Goal: Transaction & Acquisition: Purchase product/service

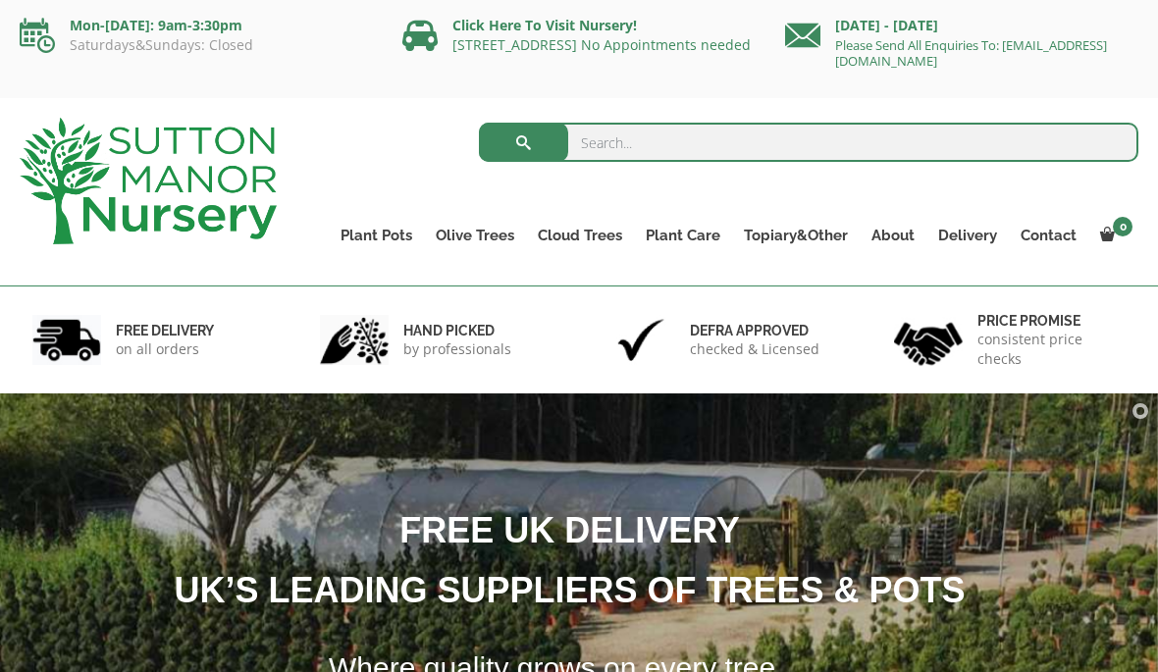
click at [0, 0] on link "Vietnamese Terracotta" at bounding box center [0, 0] width 0 height 0
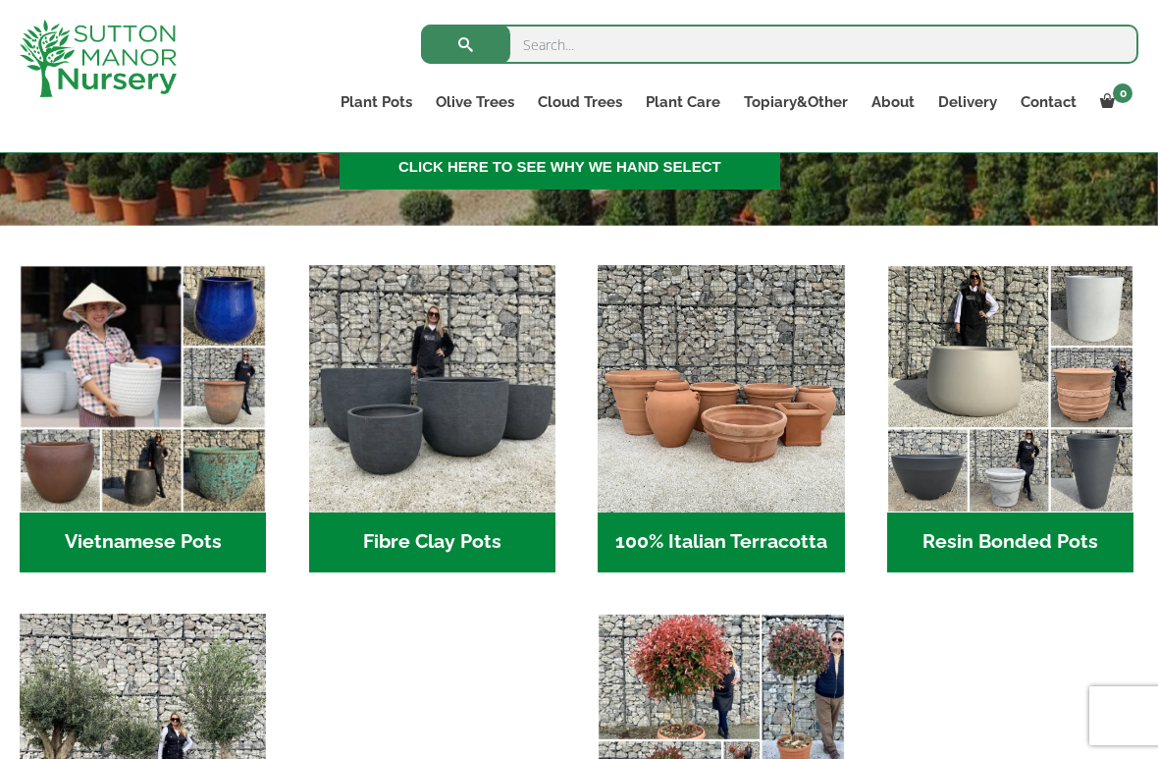
scroll to position [573, 0]
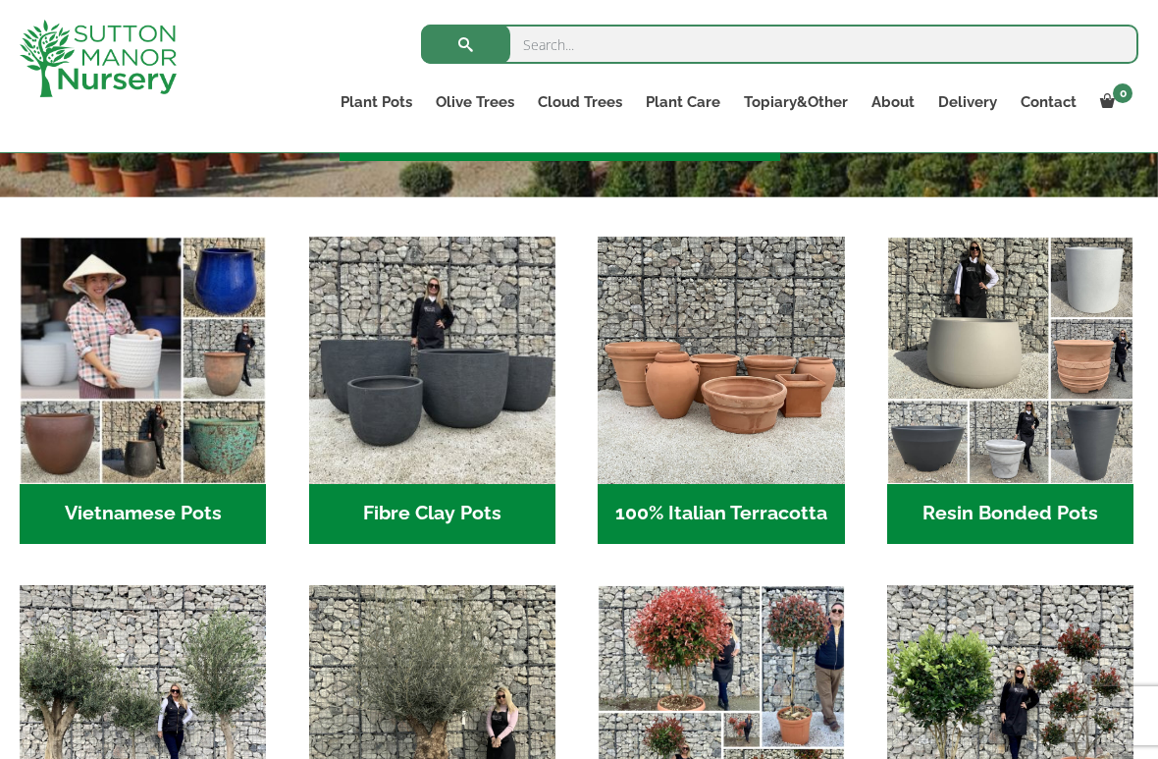
click at [805, 401] on img "Visit product category 100% Italian Terracotta" at bounding box center [721, 360] width 246 height 246
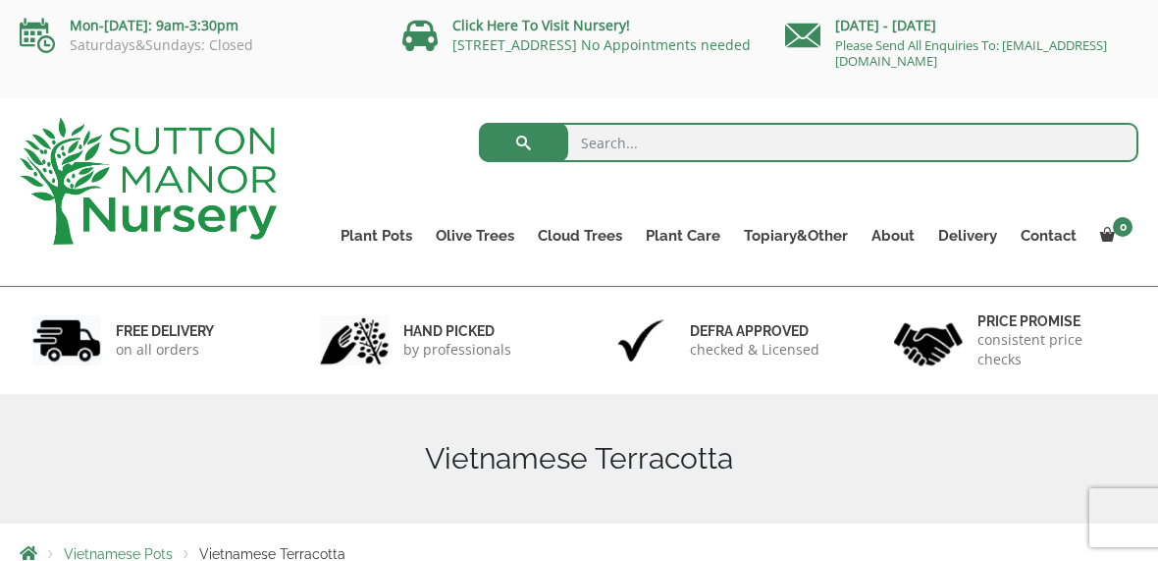
scroll to position [-24, 0]
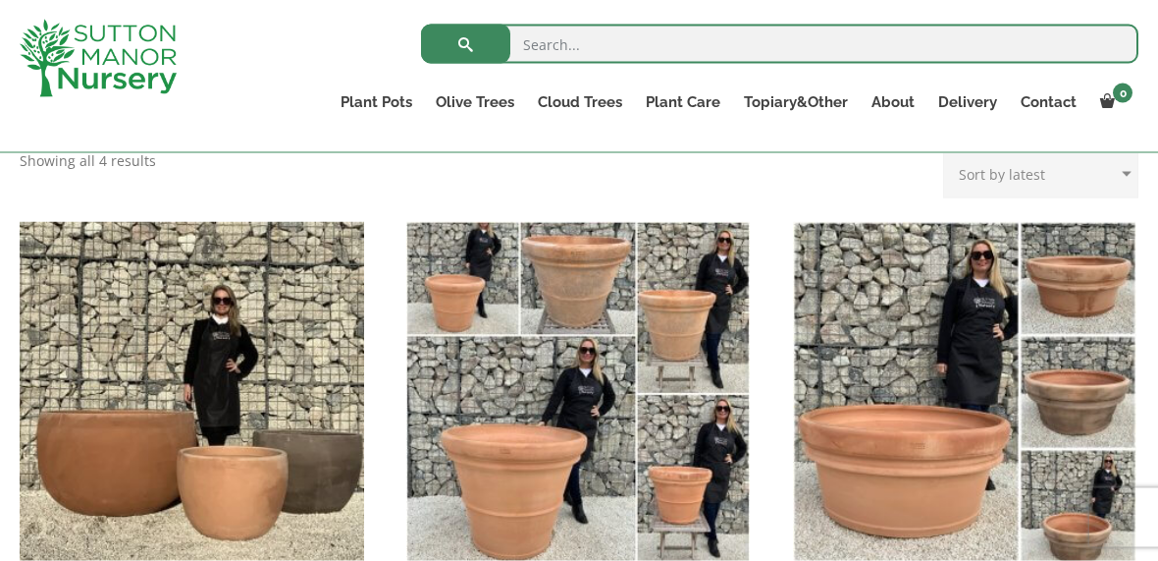
scroll to position [552, 0]
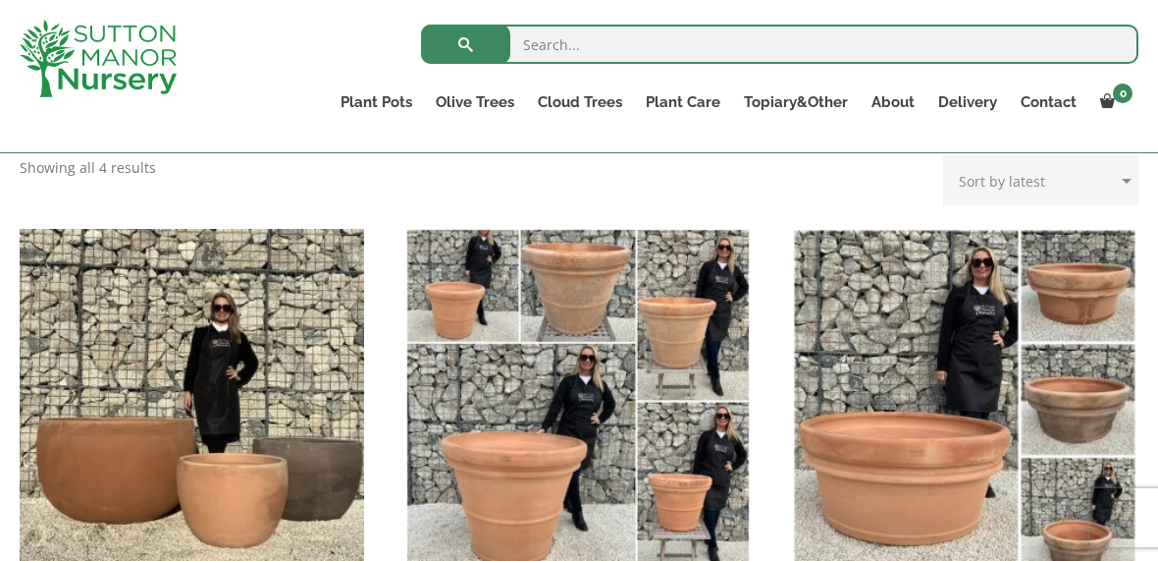
click at [715, 455] on img "Visit product category Rolled Rim Classico" at bounding box center [578, 401] width 345 height 345
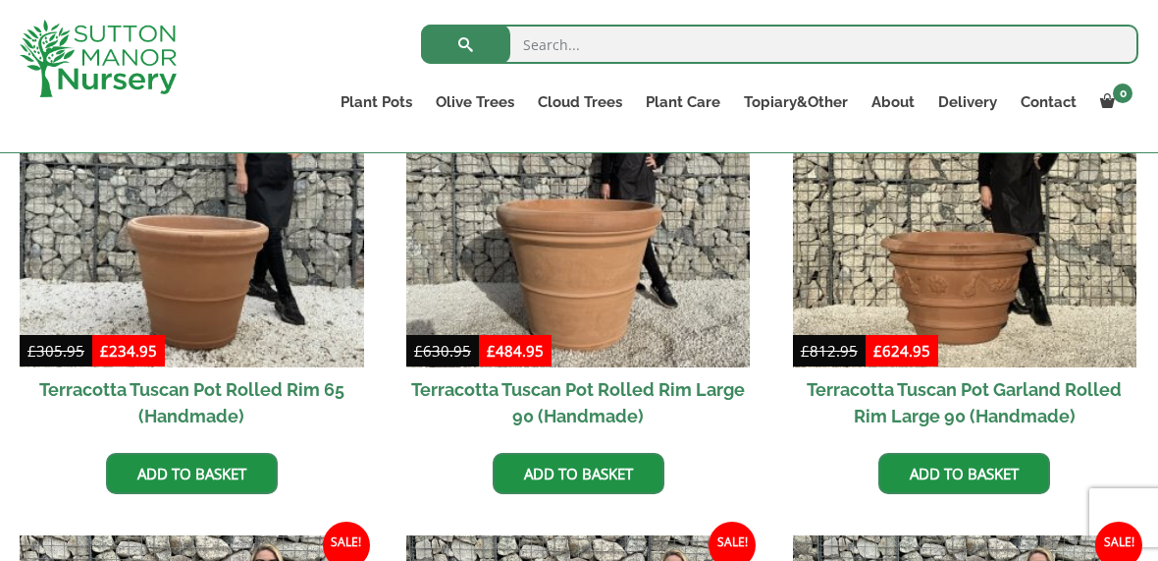
scroll to position [1016, 0]
